Goal: Information Seeking & Learning: Learn about a topic

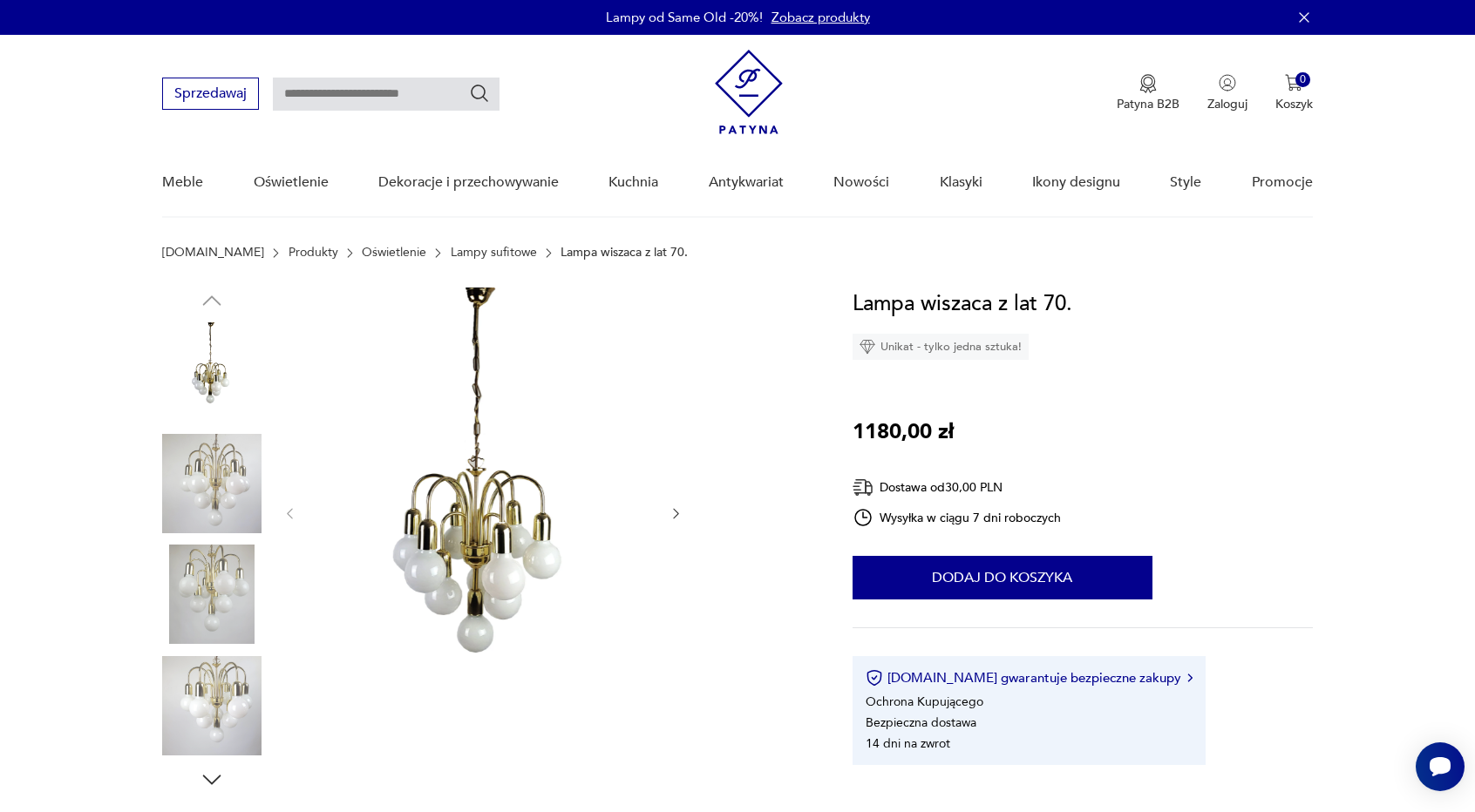
click at [526, 520] on img at bounding box center [483, 512] width 337 height 449
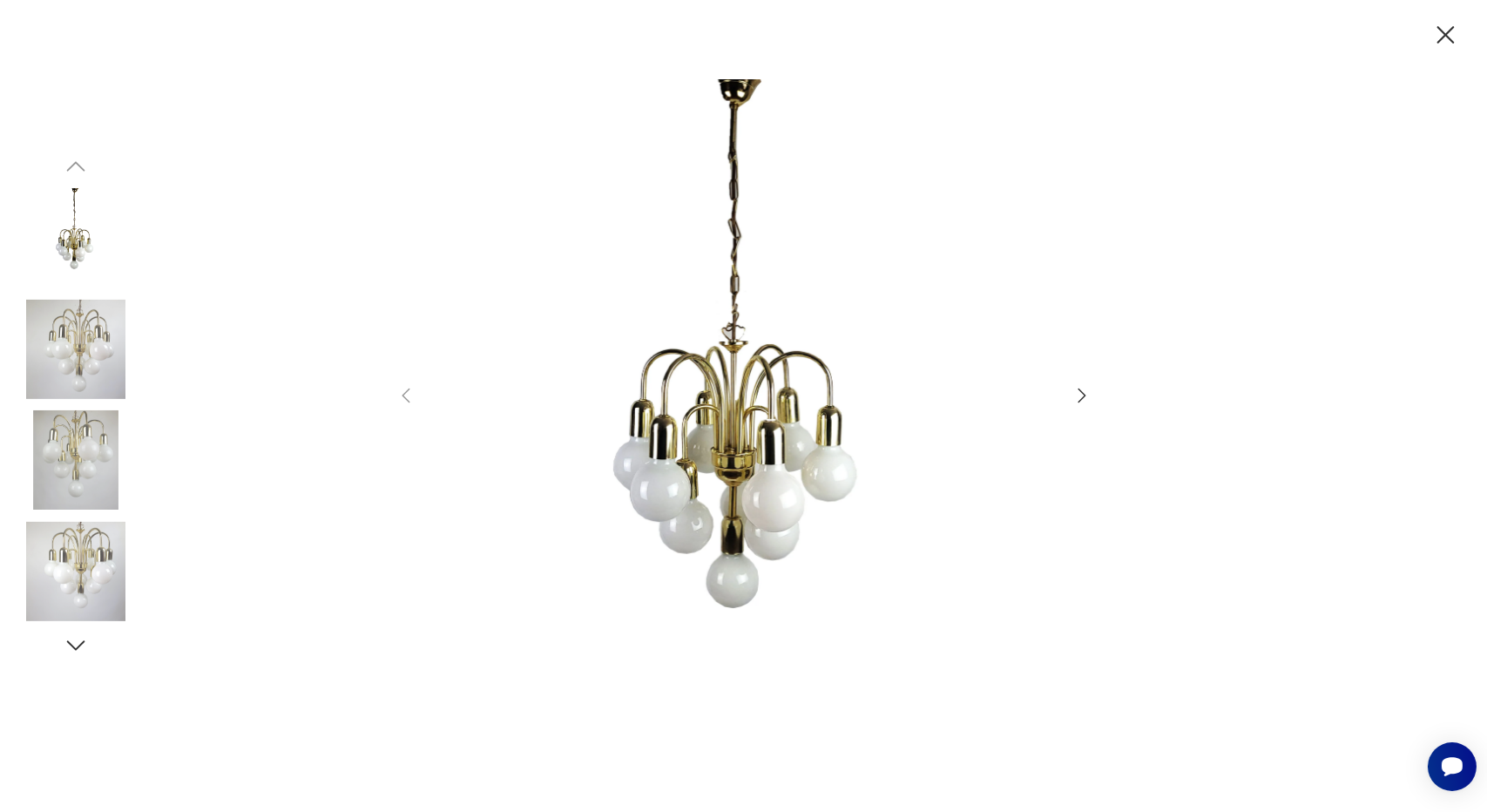
click at [1435, 36] on icon "button" at bounding box center [1445, 34] width 30 height 30
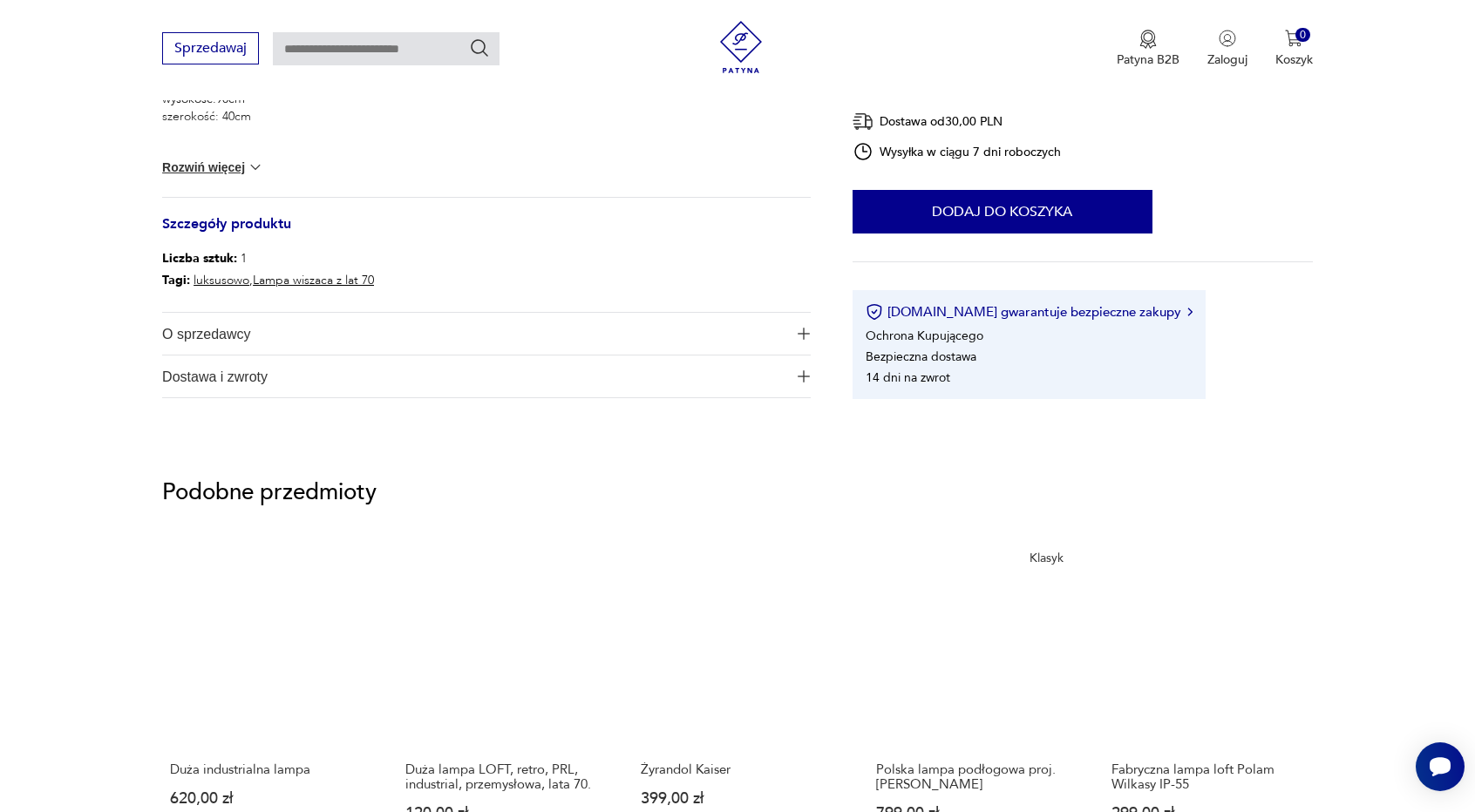
scroll to position [609, 0]
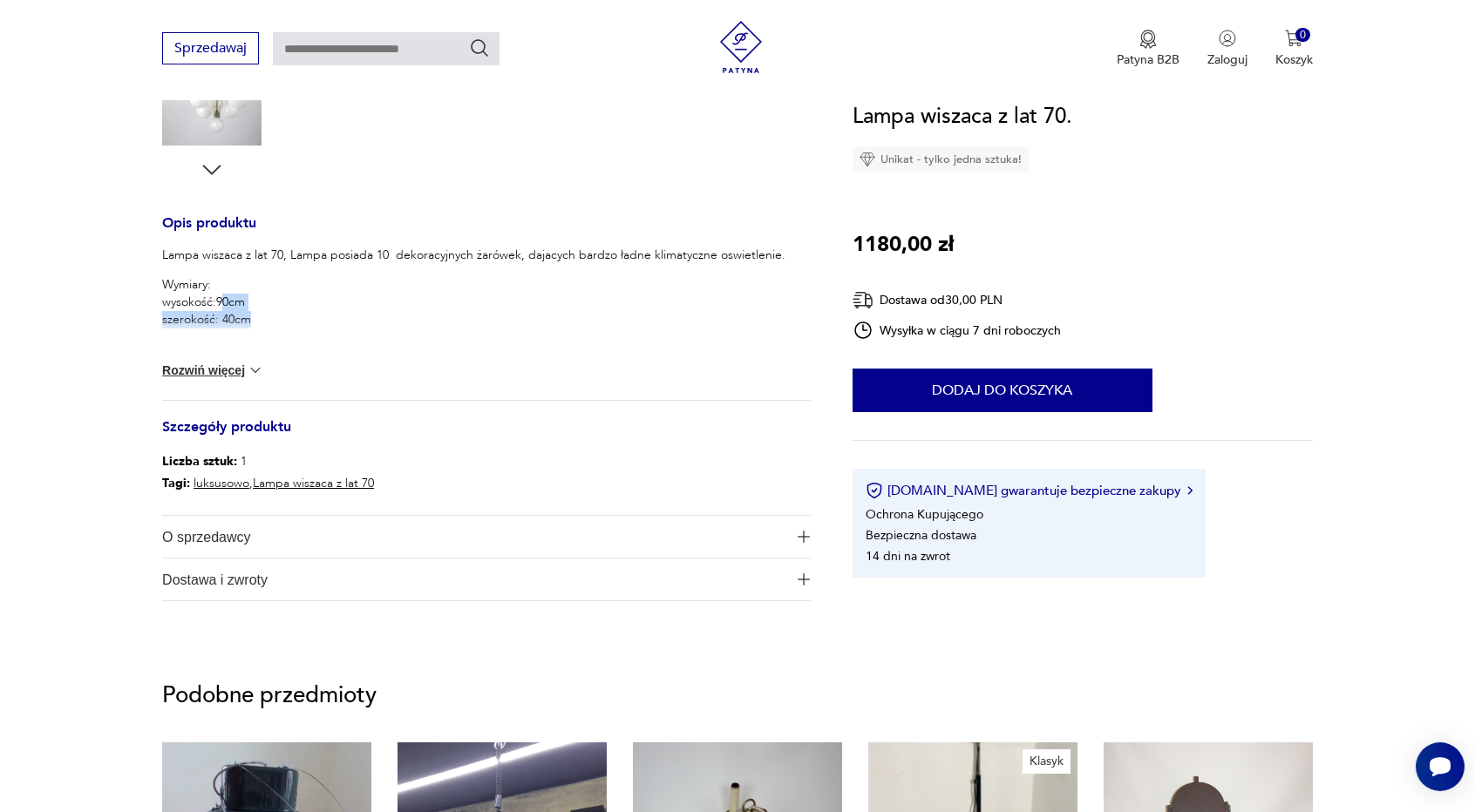
drag, startPoint x: 221, startPoint y: 304, endPoint x: 264, endPoint y: 334, distance: 52.4
click at [264, 334] on div "Lampa wiszaca z lat 70, Lampa posiada 10 dekoracyjnych żarówek, dajacych bardzo…" at bounding box center [474, 295] width 623 height 98
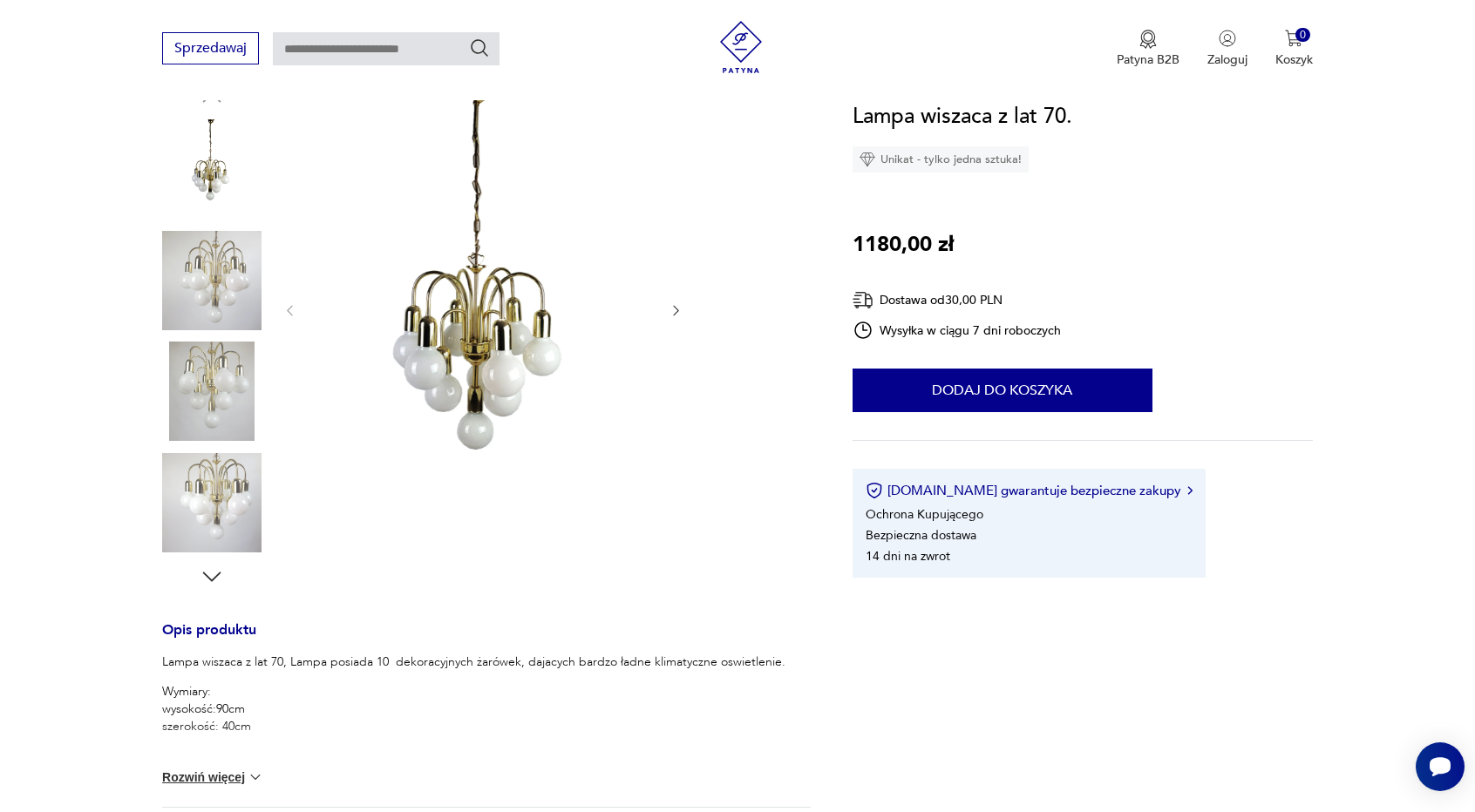
scroll to position [0, 0]
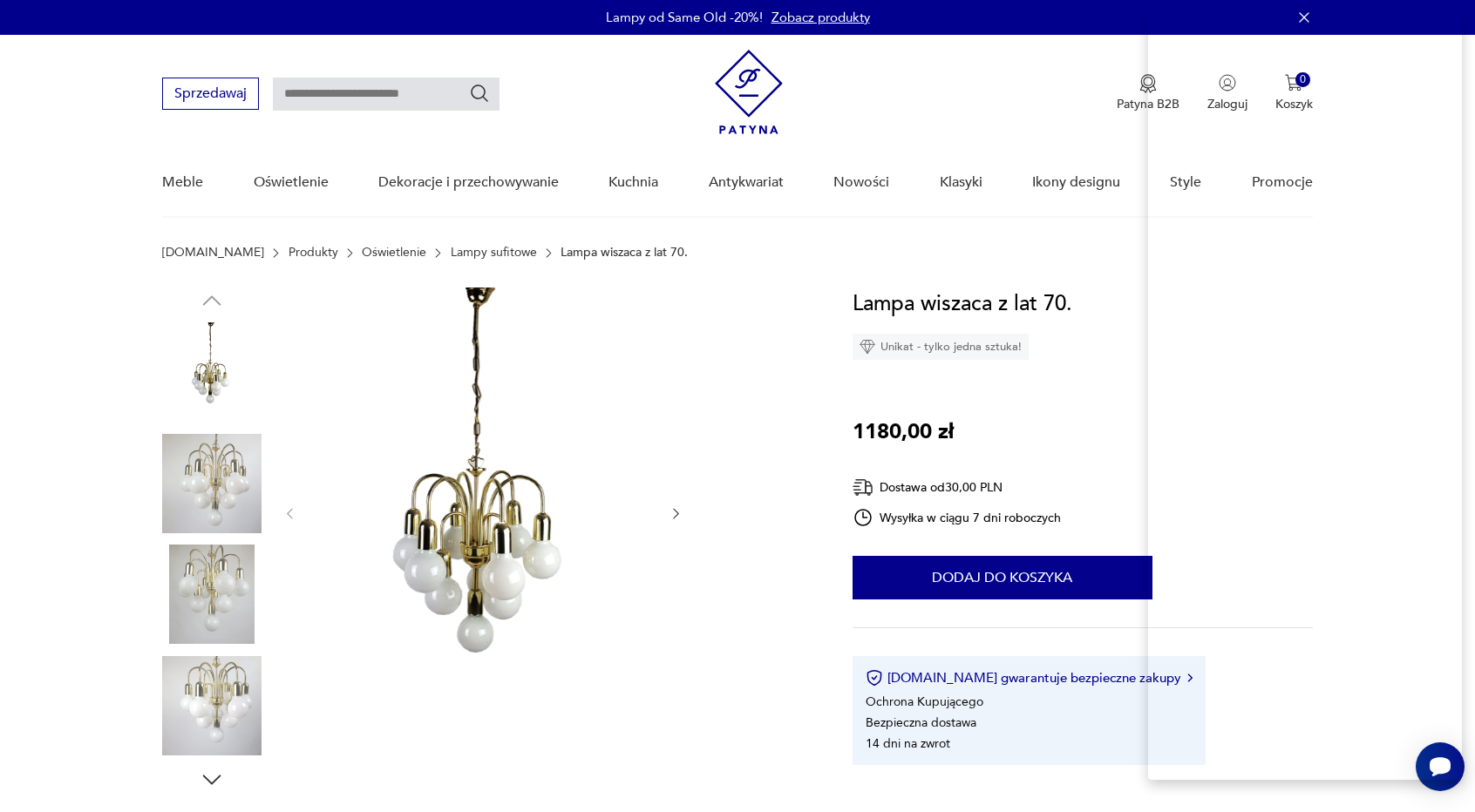
click at [35, 725] on section "Opis produktu Lampa wiszaca z lat 70, Lampa posiada 10 dekoracyjnych żarówek, d…" at bounding box center [737, 770] width 1475 height 966
click at [744, 388] on div at bounding box center [486, 540] width 648 height 505
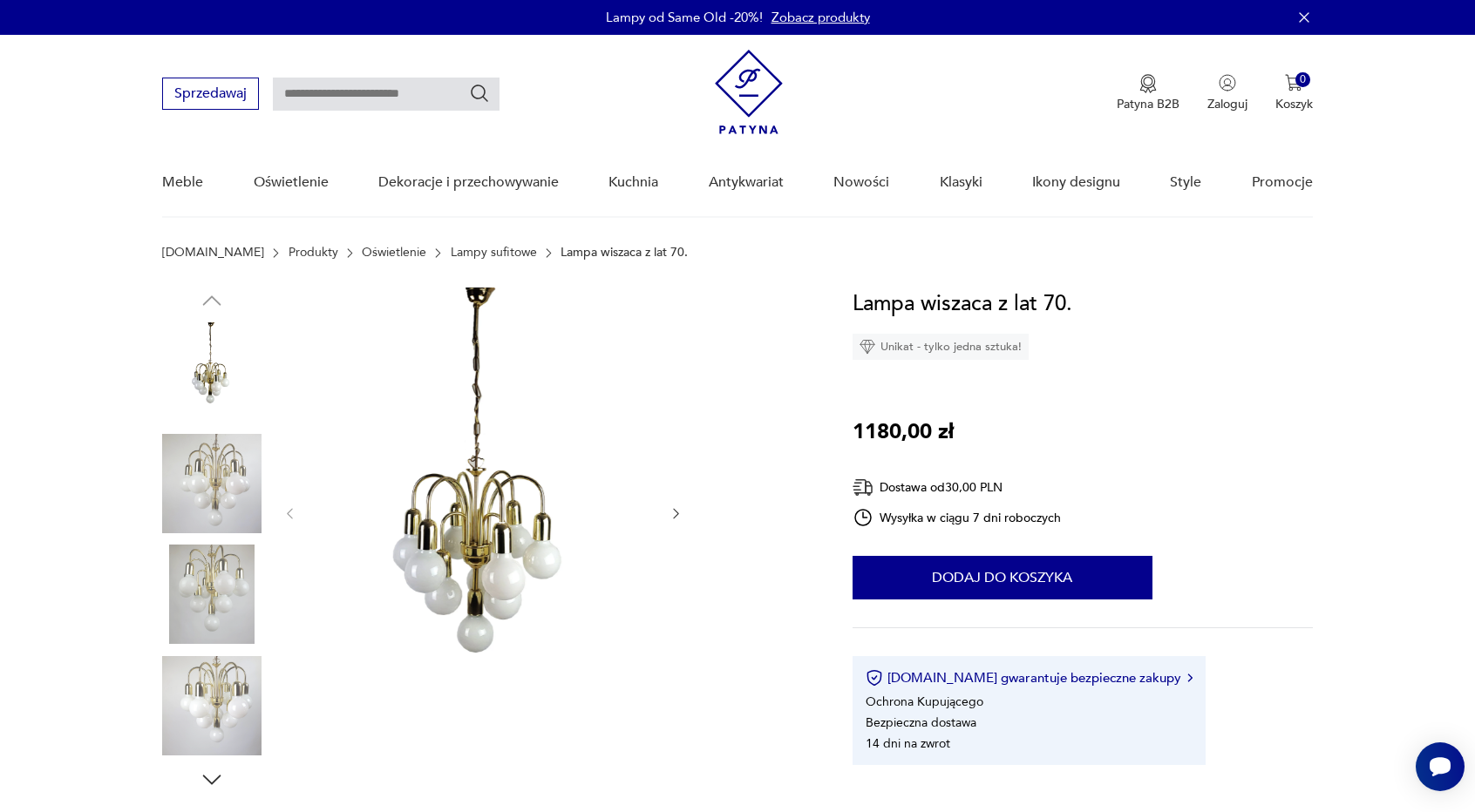
click at [744, 388] on div at bounding box center [486, 540] width 648 height 505
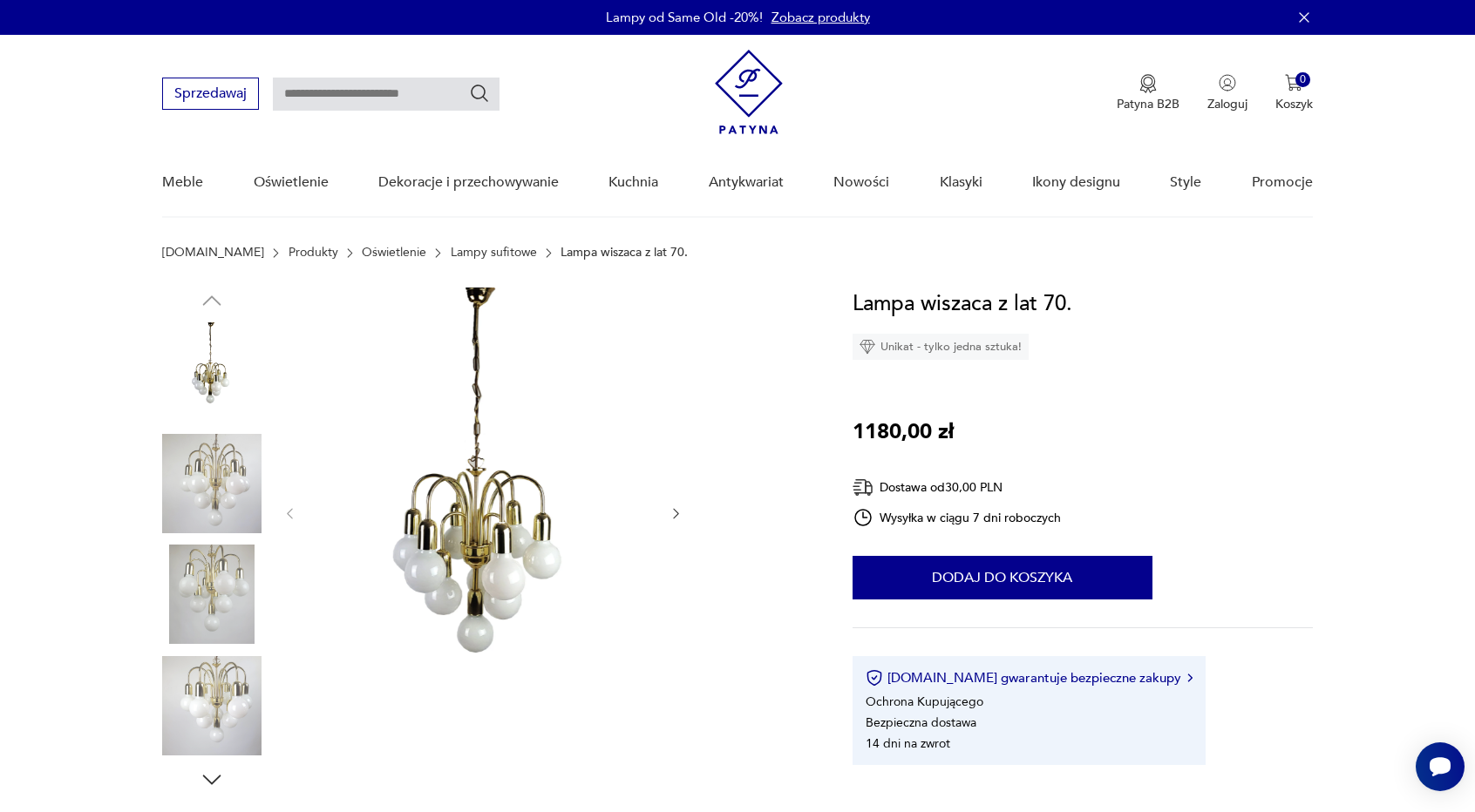
click at [744, 388] on div at bounding box center [486, 540] width 648 height 505
